Goal: Use online tool/utility: Utilize a website feature to perform a specific function

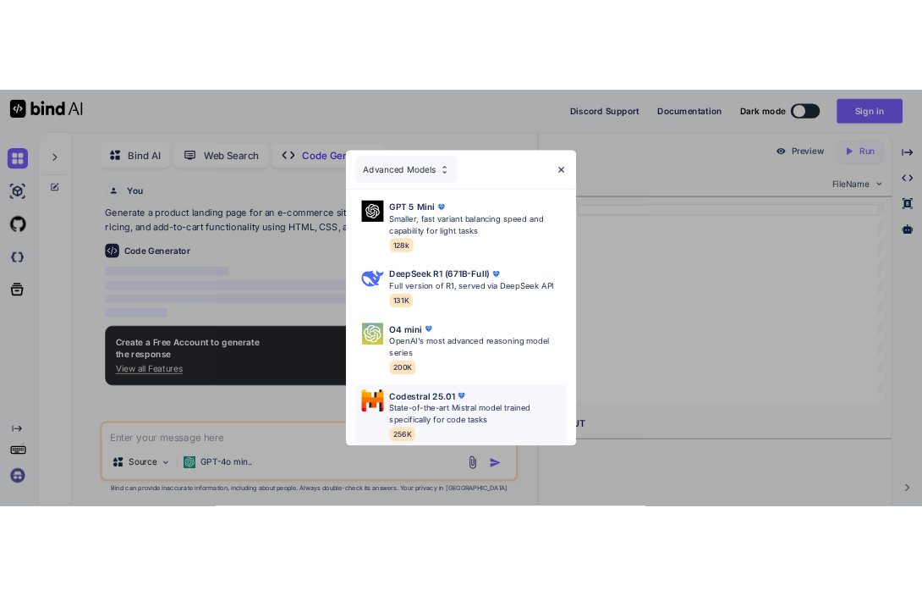
scroll to position [11, 0]
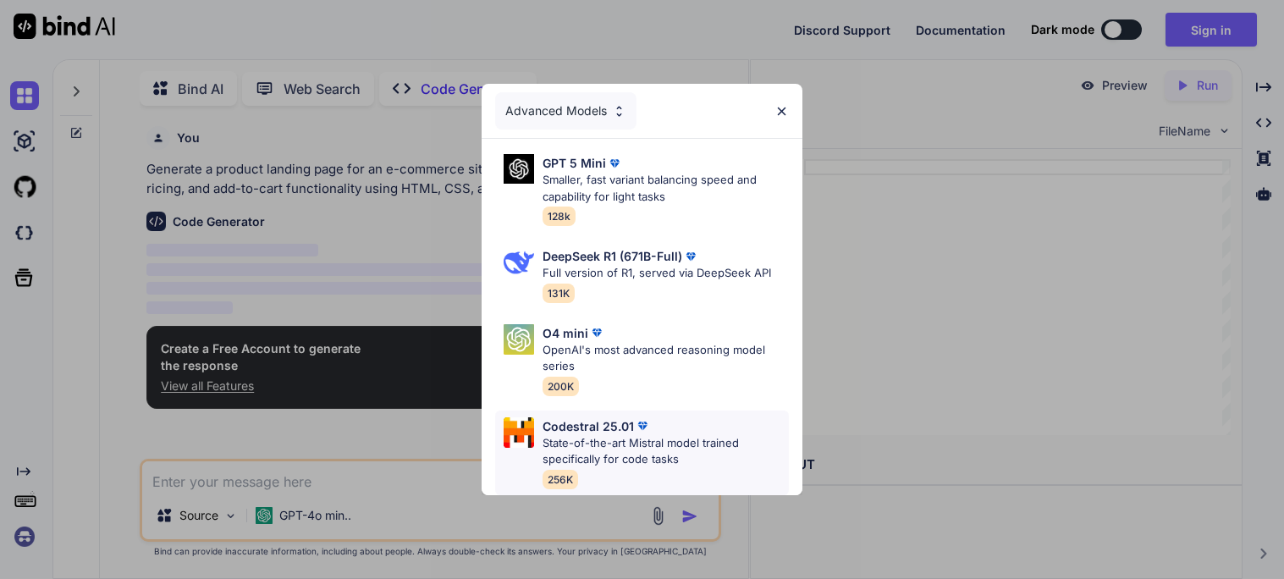
click at [695, 443] on p "State-of-the-art Mistral model trained specifically for code tasks" at bounding box center [665, 451] width 246 height 33
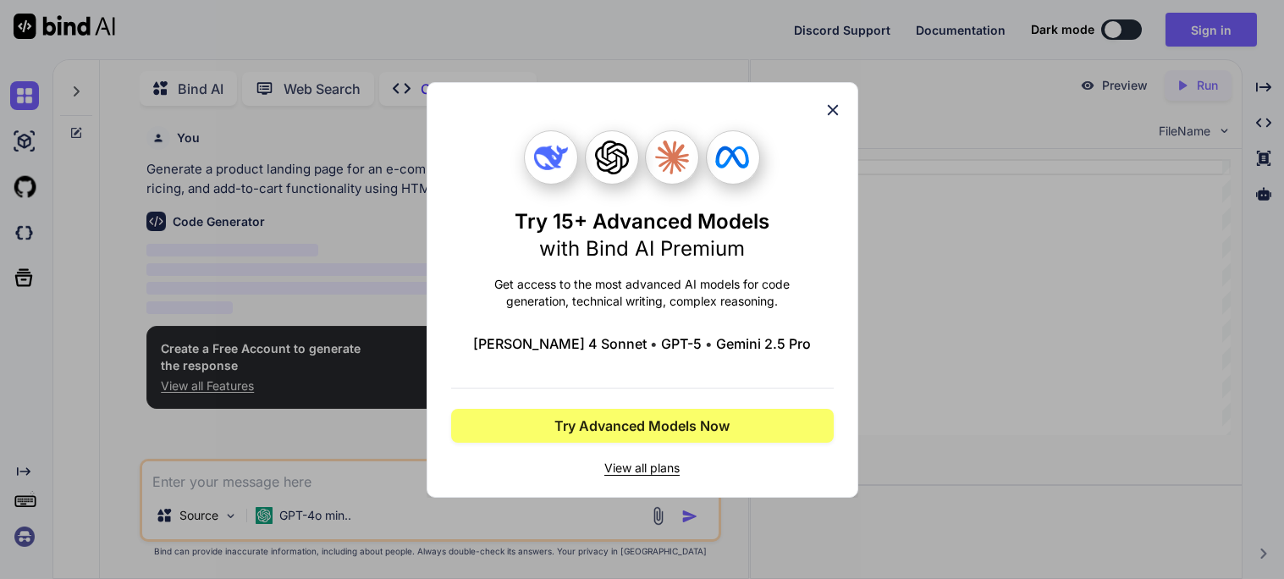
click at [841, 104] on div "Try 15+ Advanced Models with Bind AI Premium Get access to the most advanced AI…" at bounding box center [643, 290] width 432 height 416
click at [840, 106] on icon at bounding box center [832, 110] width 19 height 19
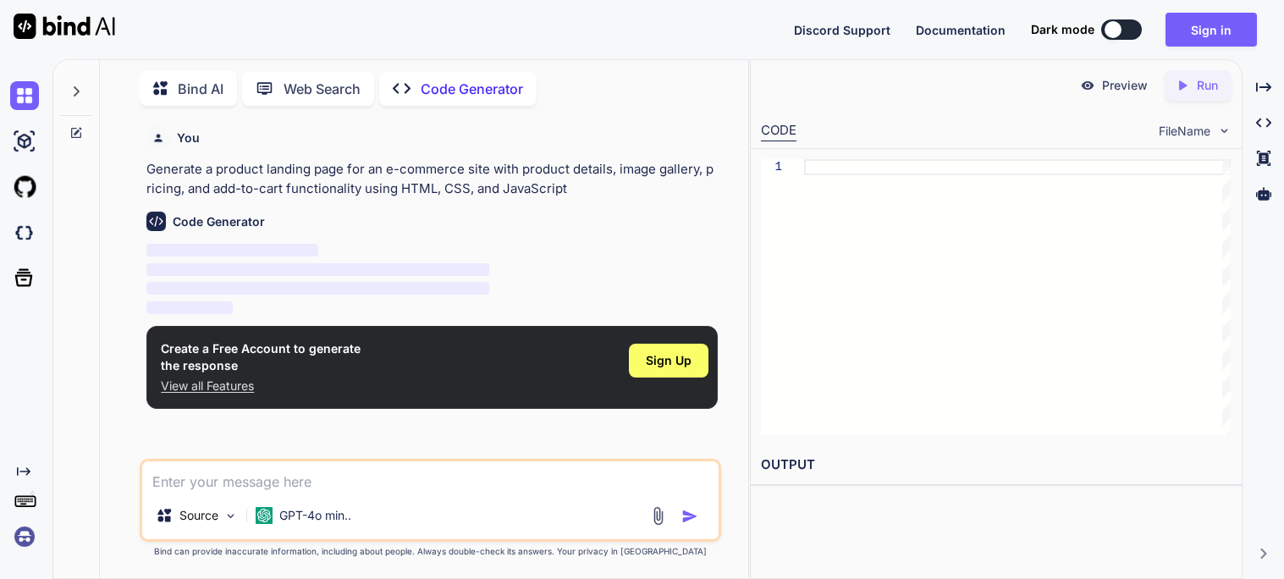
click at [58, 28] on img at bounding box center [65, 26] width 102 height 25
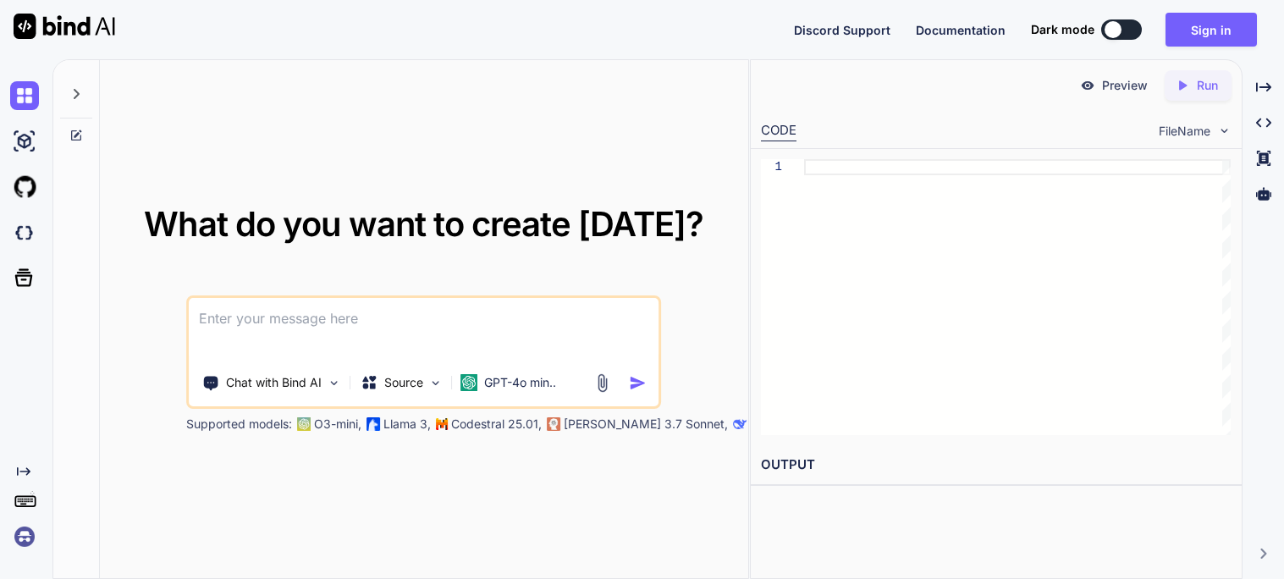
click at [61, 25] on img at bounding box center [65, 26] width 102 height 25
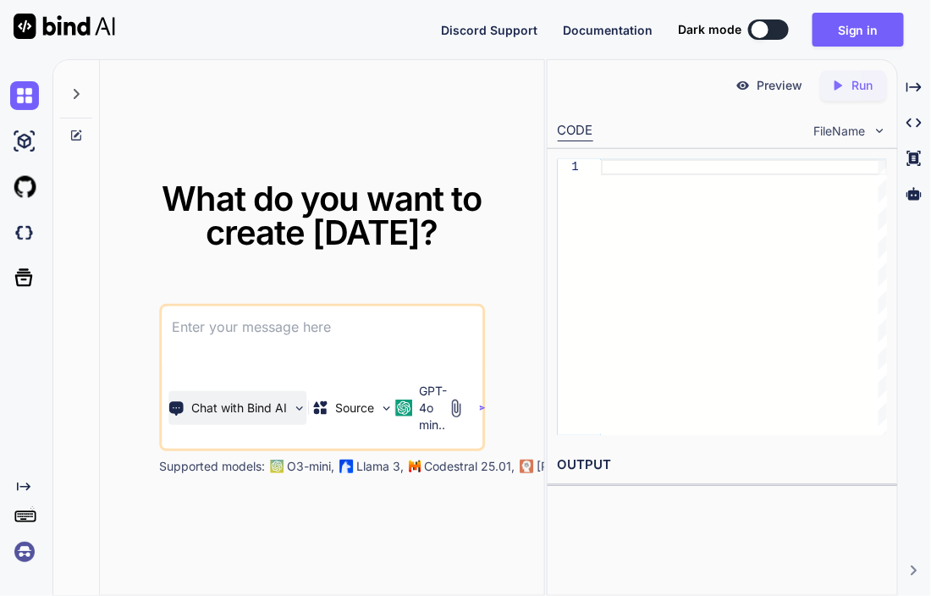
click at [284, 412] on p "Chat with Bind AI" at bounding box center [240, 407] width 96 height 17
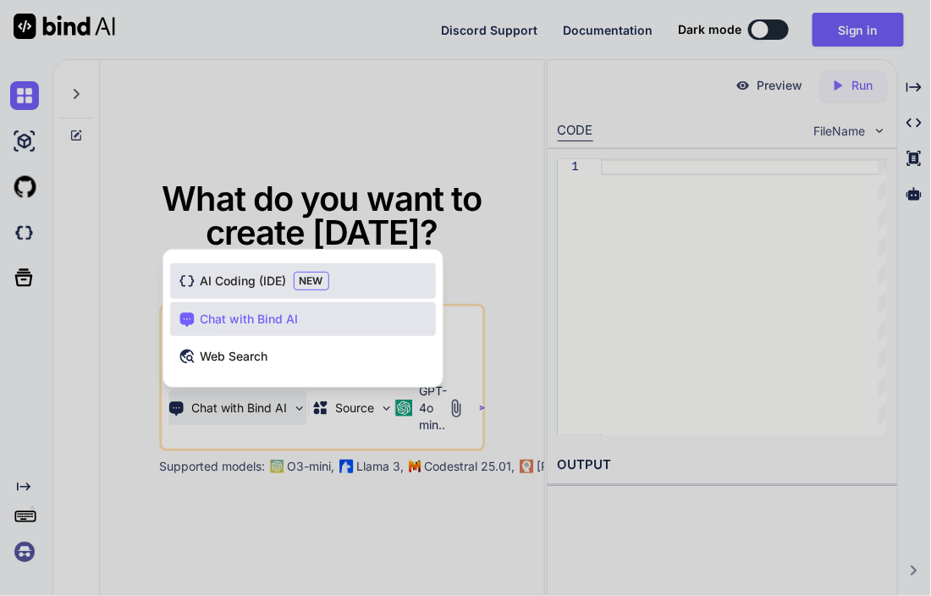
click at [324, 284] on span "NEW" at bounding box center [312, 281] width 36 height 19
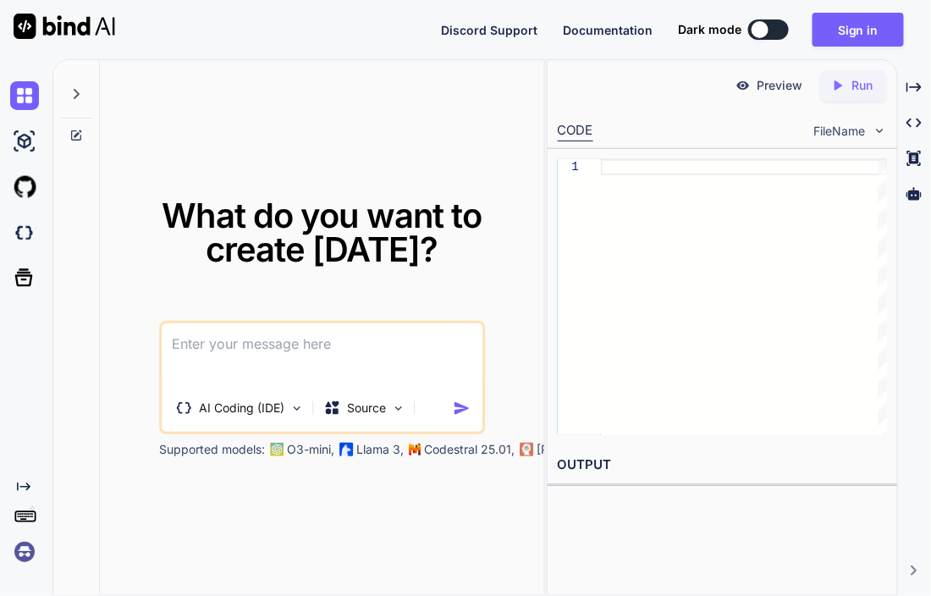
click at [339, 323] on textarea at bounding box center [322, 354] width 321 height 63
click at [387, 408] on div "Source" at bounding box center [365, 408] width 96 height 34
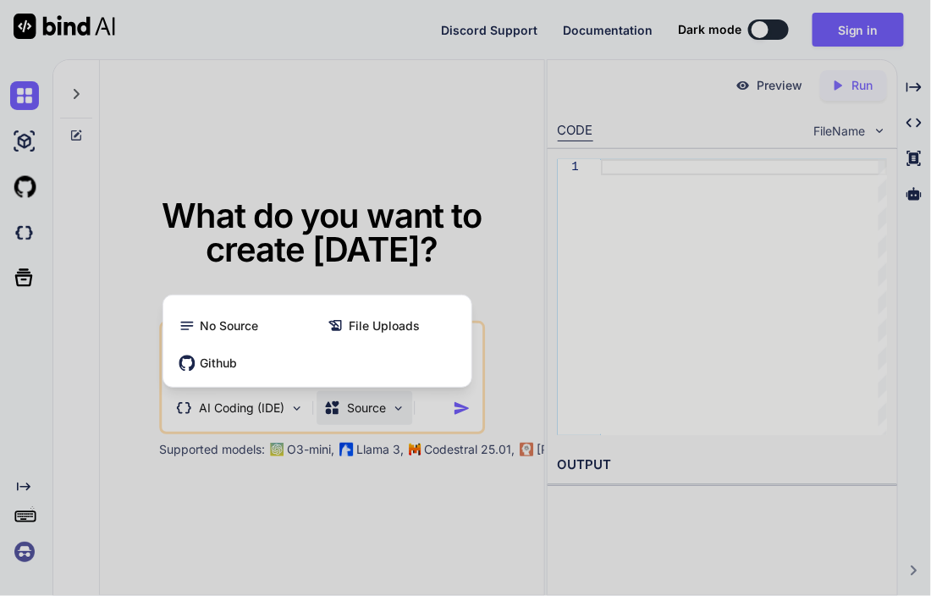
click at [387, 407] on div at bounding box center [465, 298] width 931 height 596
type textarea "x"
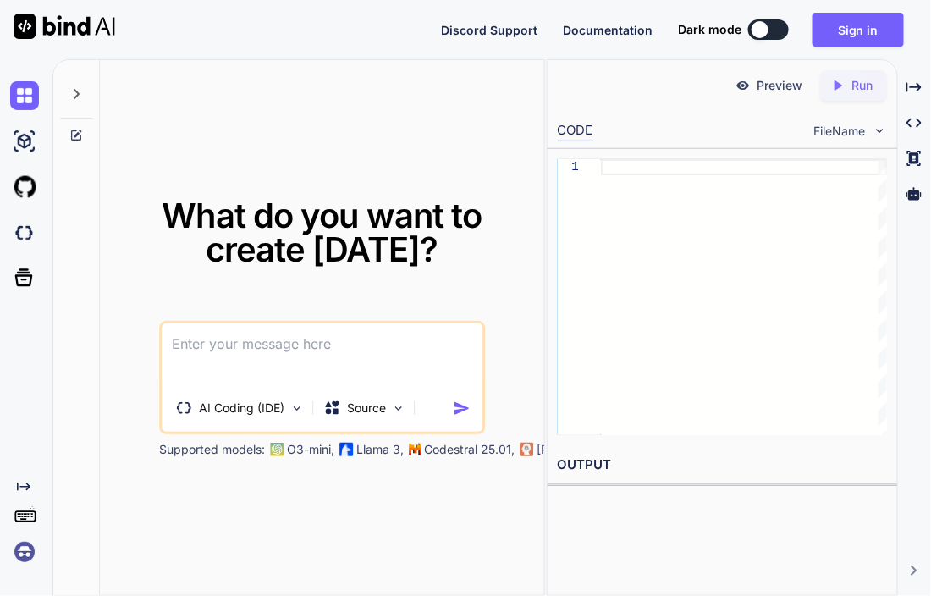
click at [366, 354] on textarea at bounding box center [322, 354] width 321 height 63
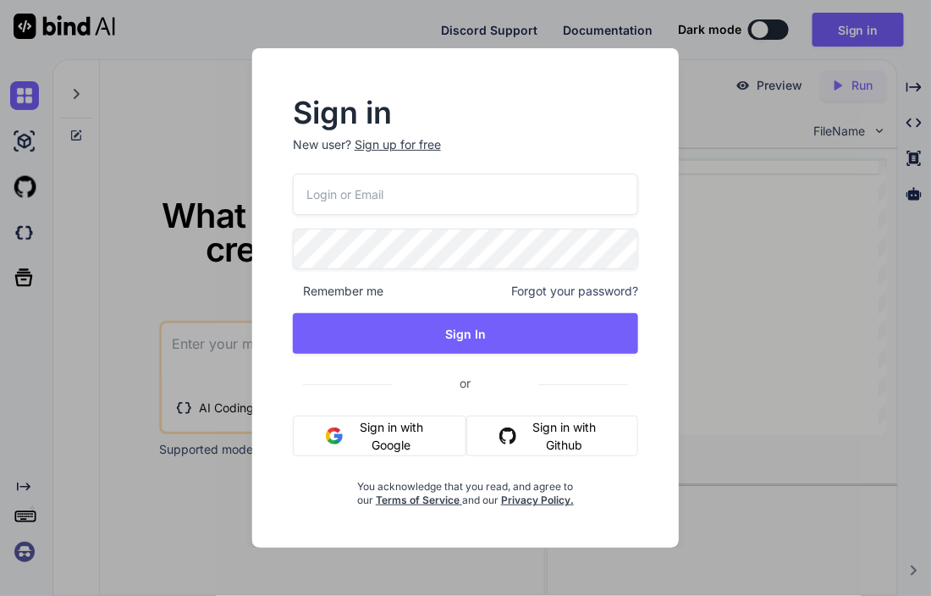
click at [405, 441] on button "Sign in with Google" at bounding box center [380, 436] width 174 height 41
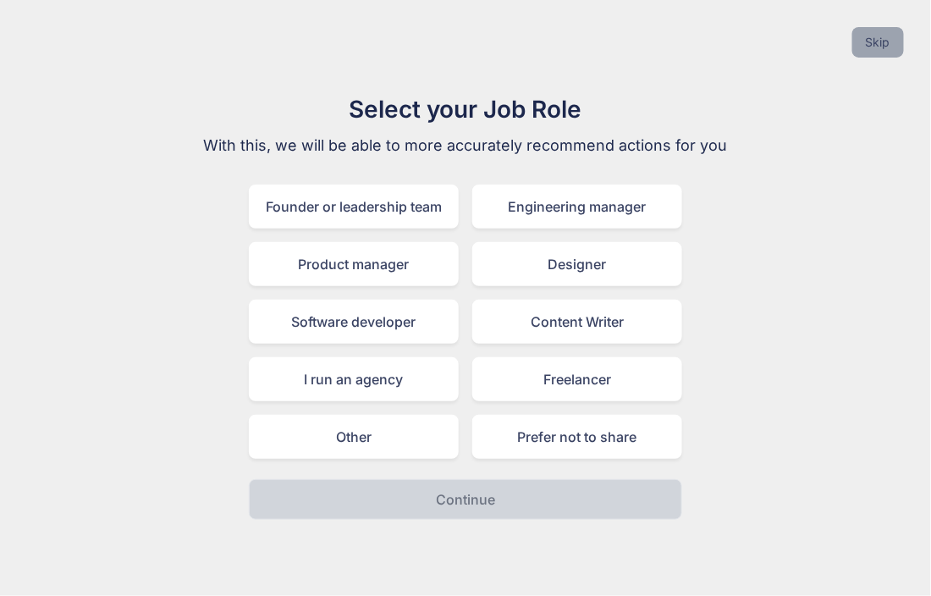
click at [862, 47] on button "Skip" at bounding box center [878, 42] width 52 height 30
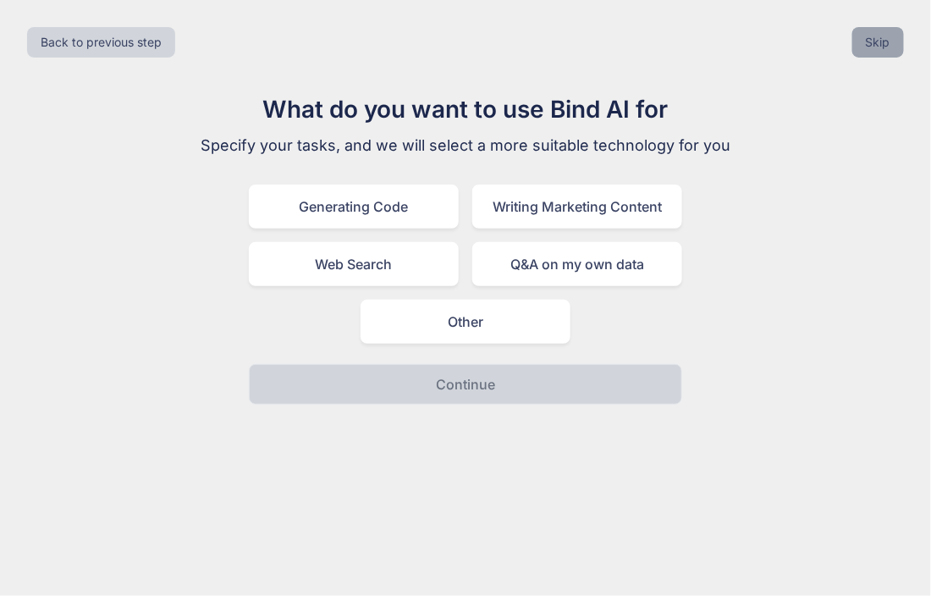
click at [862, 47] on button "Skip" at bounding box center [878, 42] width 52 height 30
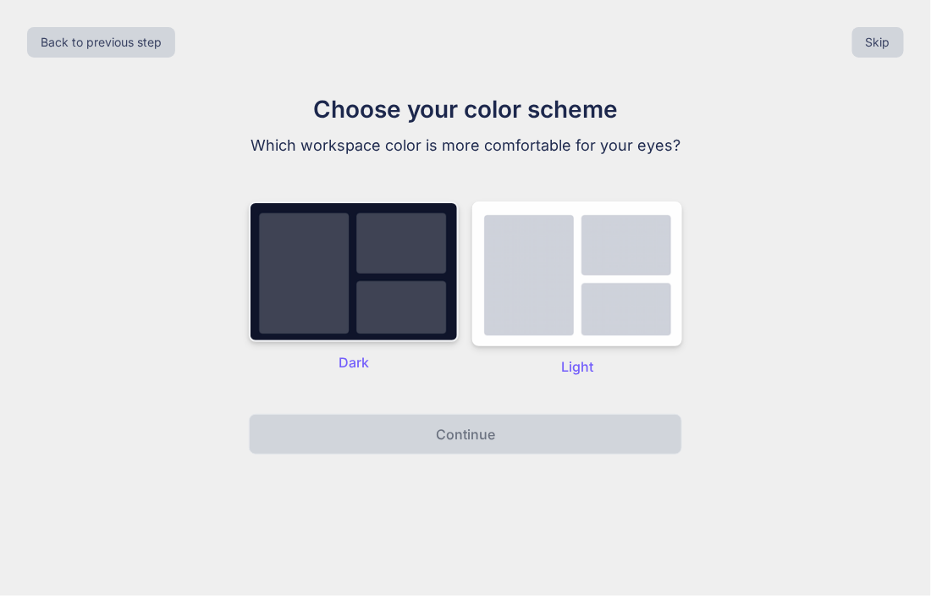
click at [321, 299] on img at bounding box center [354, 271] width 210 height 140
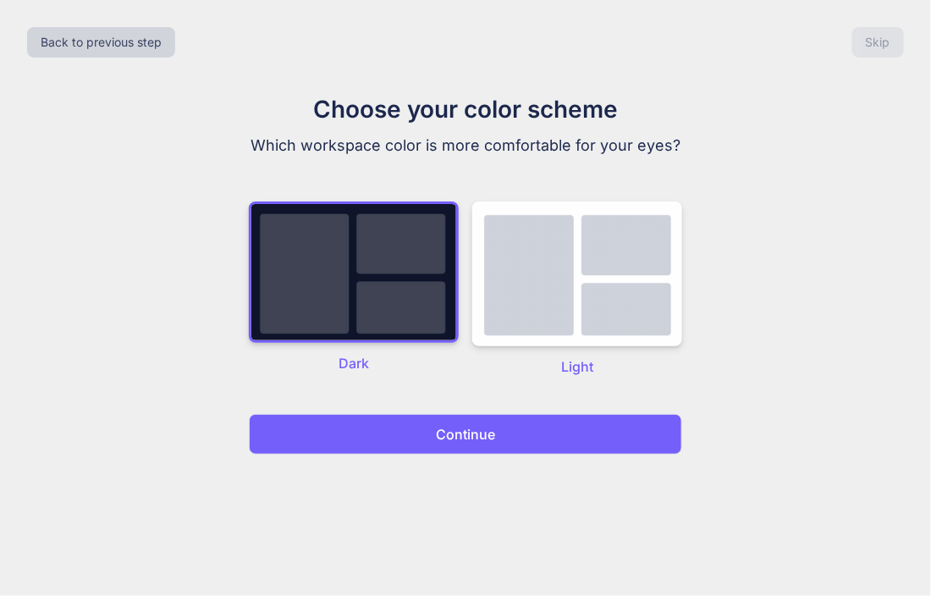
click at [465, 438] on p "Continue" at bounding box center [465, 434] width 59 height 20
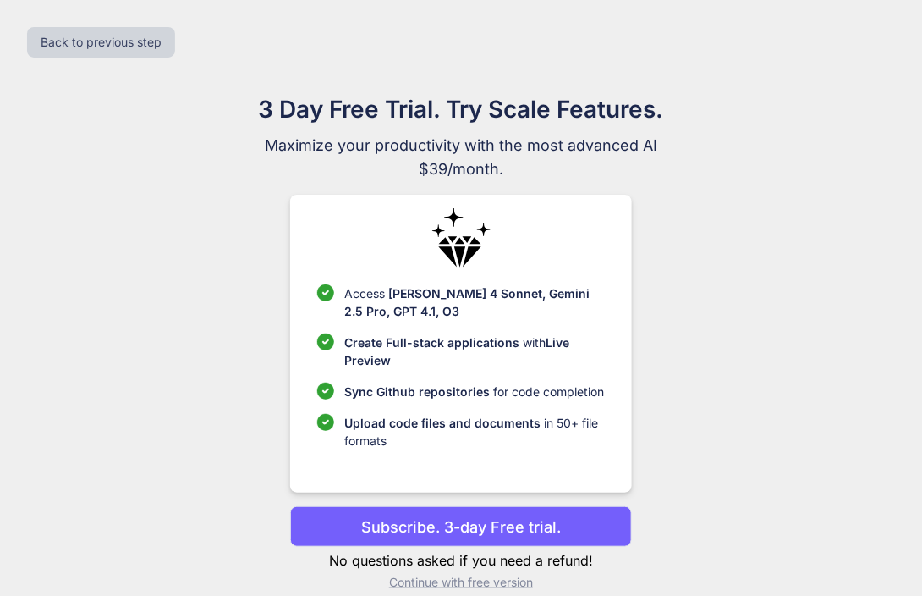
scroll to position [21, 0]
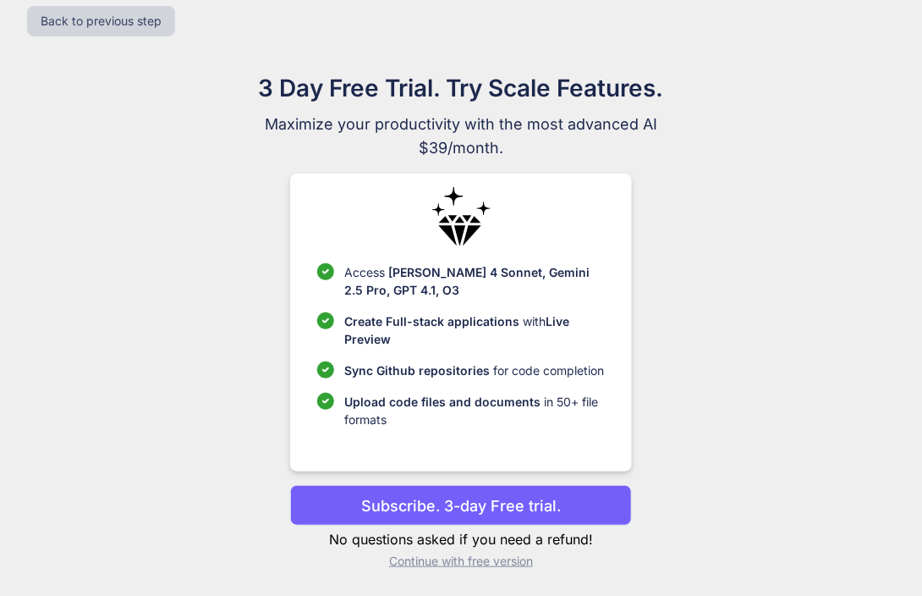
click at [498, 565] on p "Continue with free version" at bounding box center [460, 561] width 341 height 17
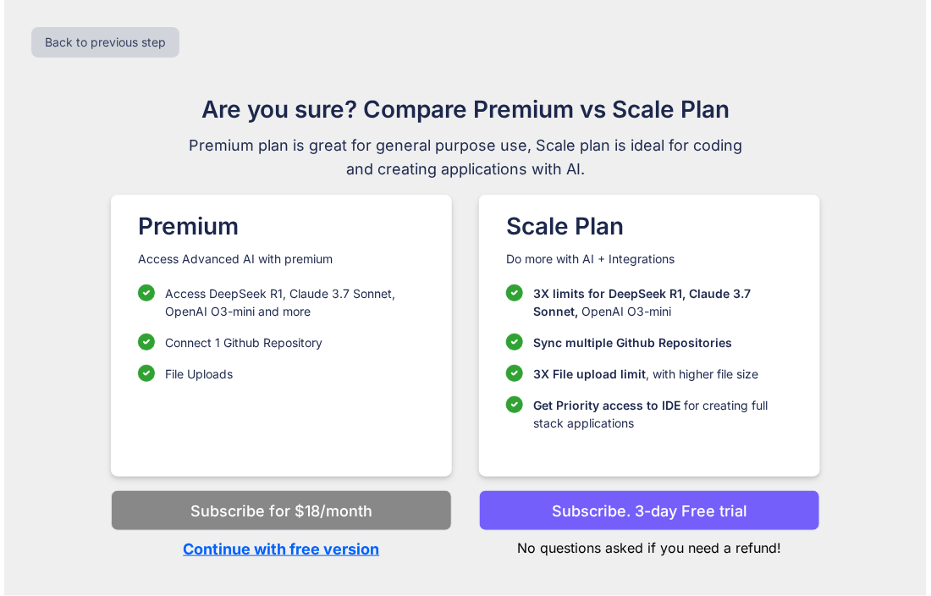
scroll to position [0, 0]
click at [371, 549] on p "Continue with free version" at bounding box center [281, 548] width 341 height 23
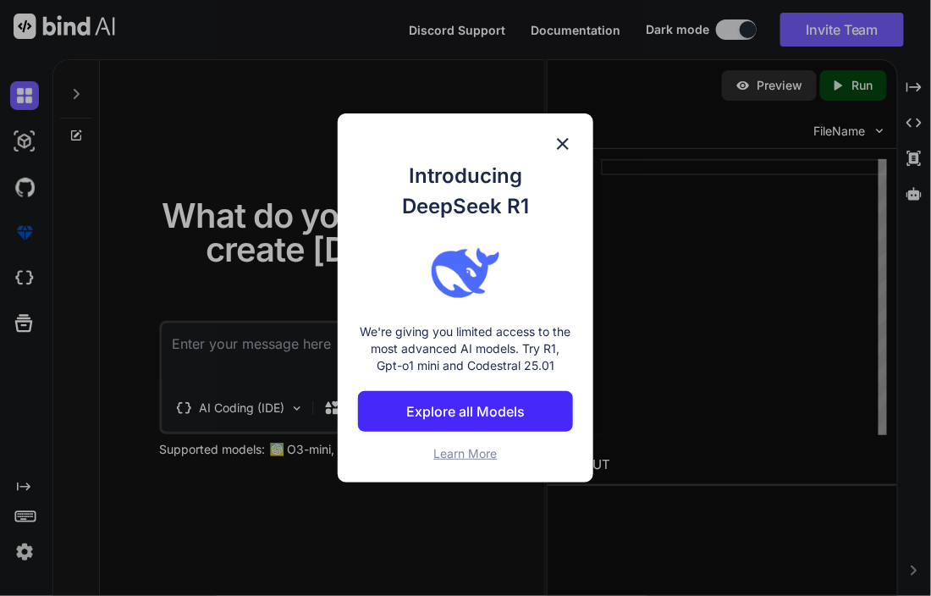
click at [572, 146] on img at bounding box center [563, 144] width 20 height 20
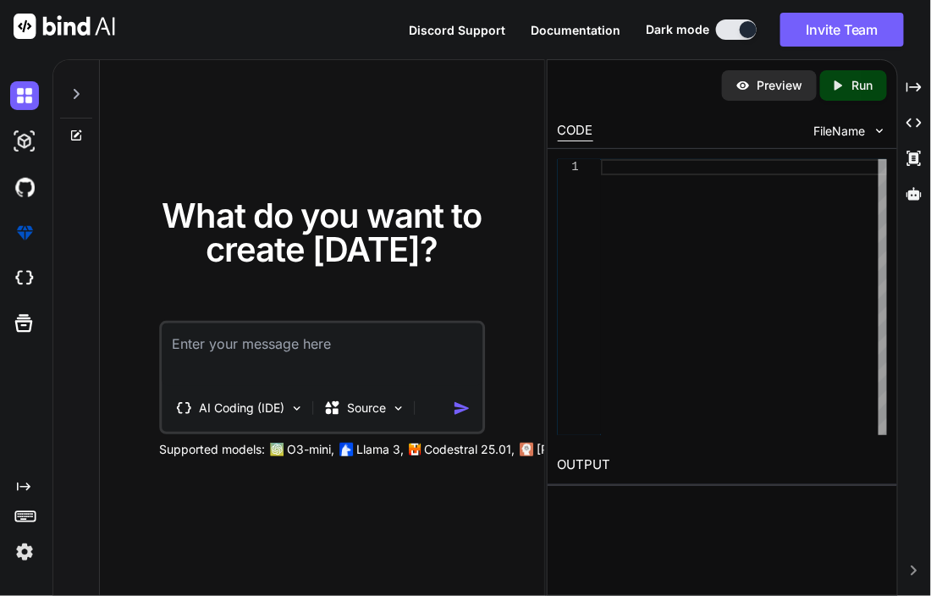
type textarea "x"
